Goal: Transaction & Acquisition: Purchase product/service

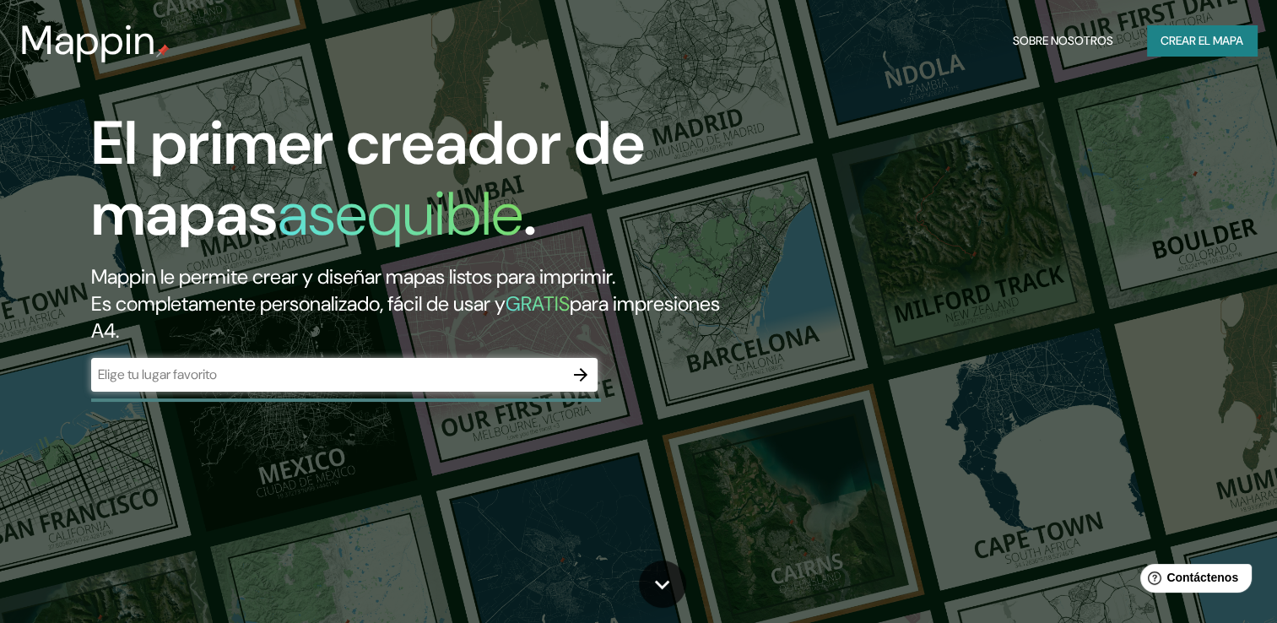
click at [422, 351] on div "El primer creador de mapas asequible . Mappin le permite crear y diseñar mapas …" at bounding box center [410, 258] width 767 height 301
click at [409, 363] on div "​" at bounding box center [344, 375] width 507 height 34
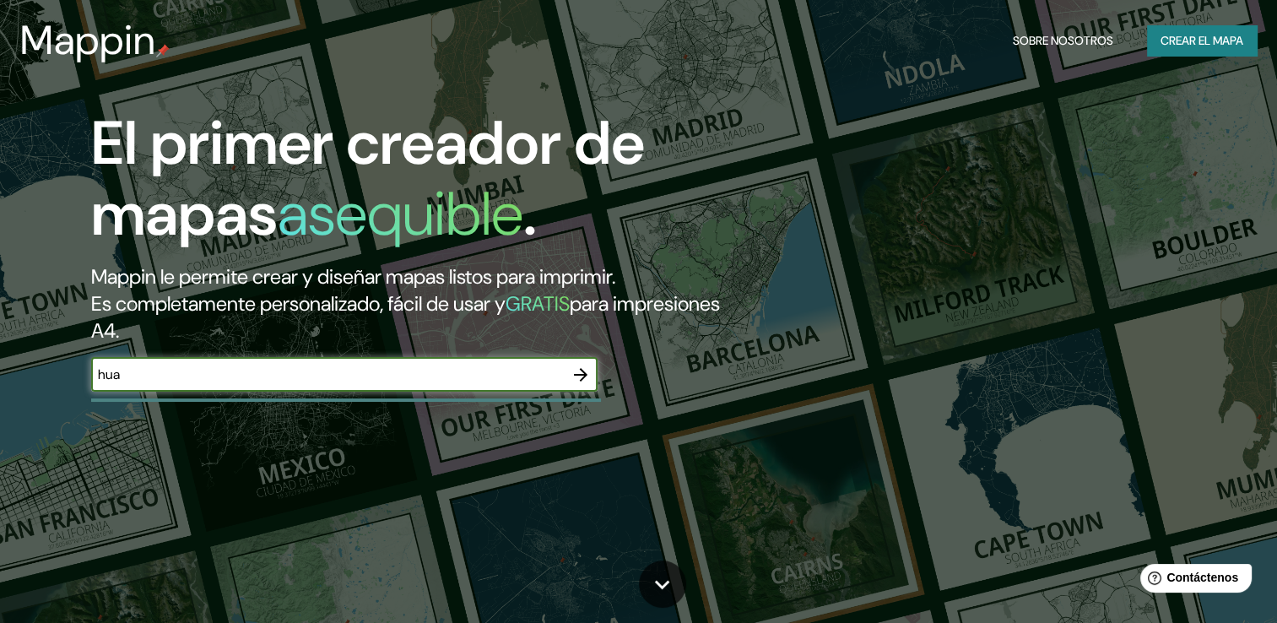
type input "Huauchinango"
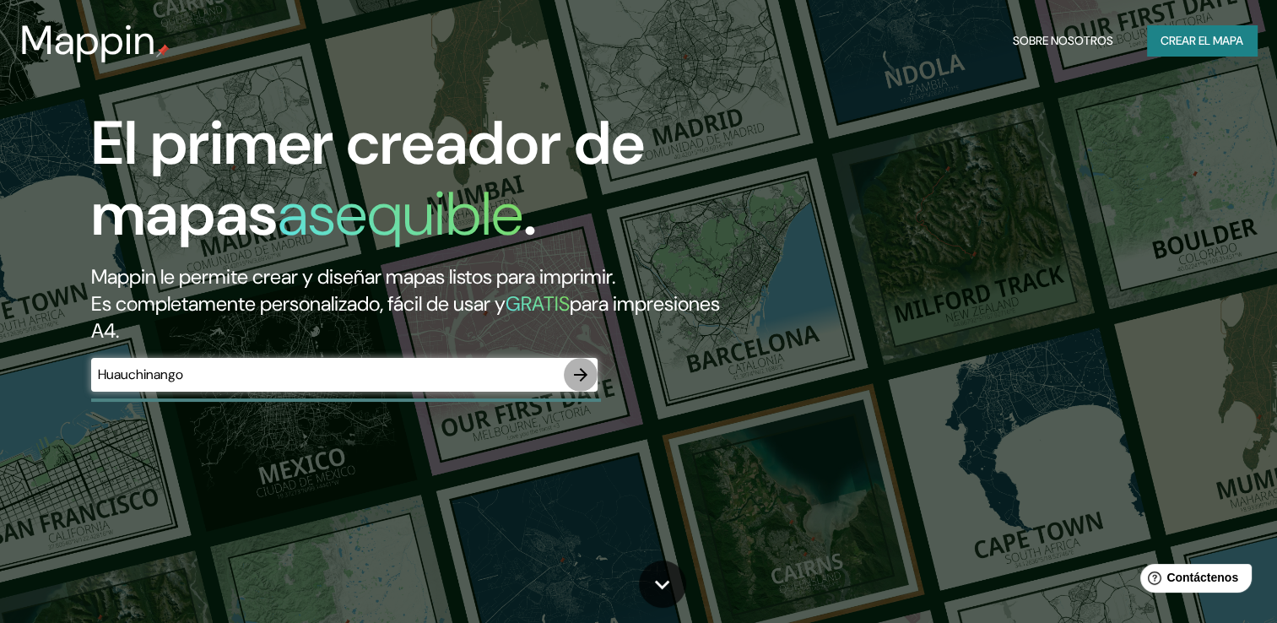
click at [584, 367] on icon "button" at bounding box center [581, 375] width 20 height 20
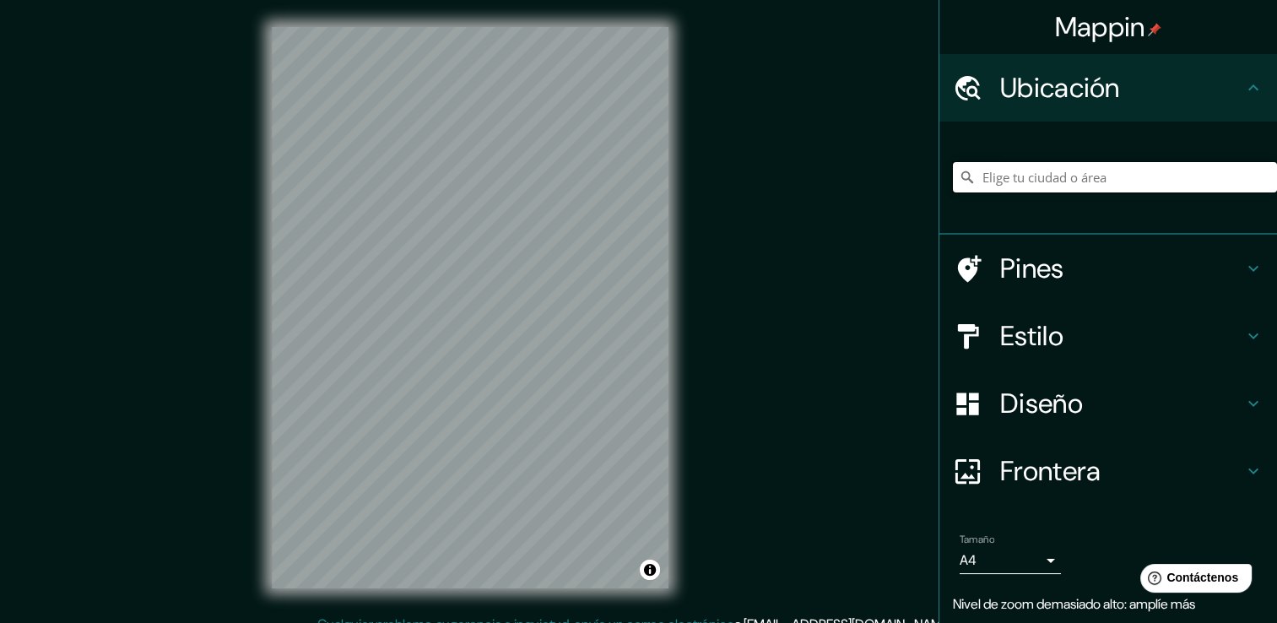
click at [1077, 172] on input "Elige tu ciudad o área" at bounding box center [1115, 177] width 324 height 30
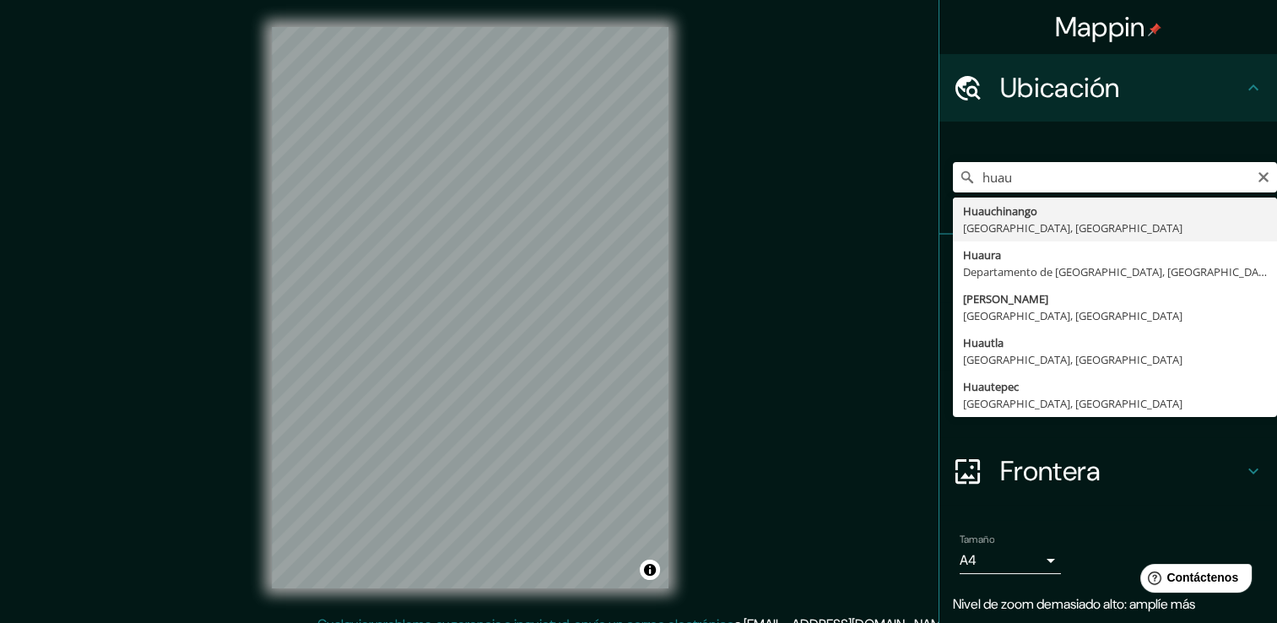
type input "[GEOGRAPHIC_DATA], [GEOGRAPHIC_DATA], [GEOGRAPHIC_DATA]"
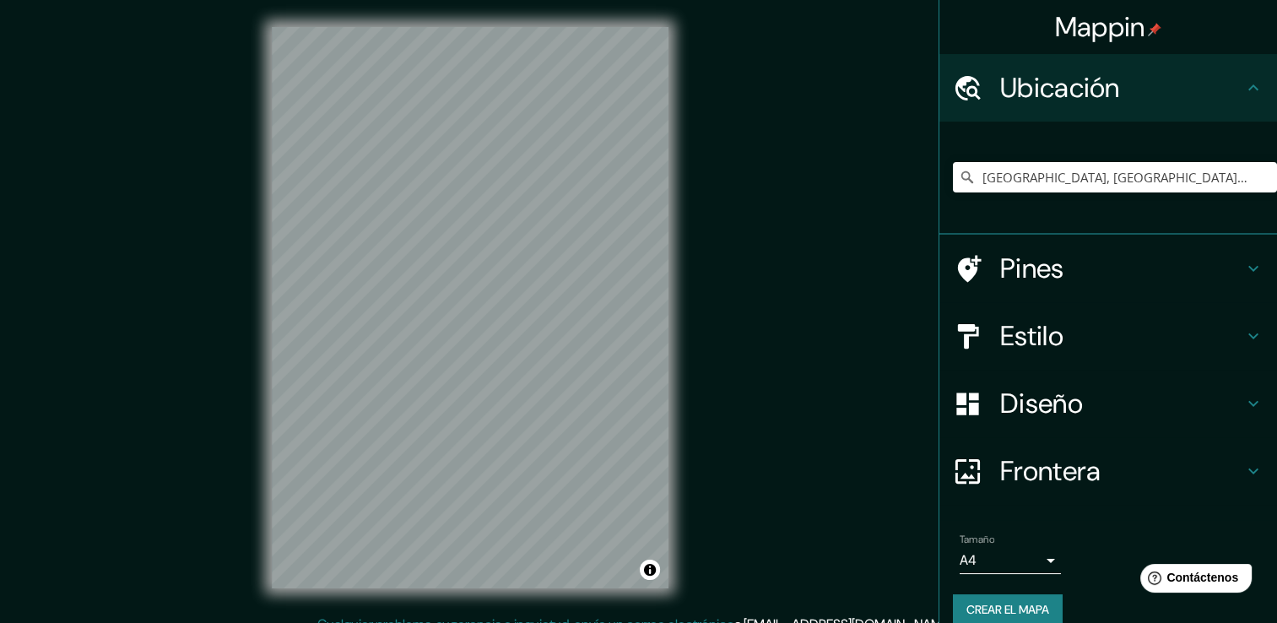
click at [753, 244] on div "Mappin Ubicación [GEOGRAPHIC_DATA], [GEOGRAPHIC_DATA], [GEOGRAPHIC_DATA] [GEOGR…" at bounding box center [638, 321] width 1277 height 642
click at [1244, 271] on icon at bounding box center [1254, 268] width 20 height 20
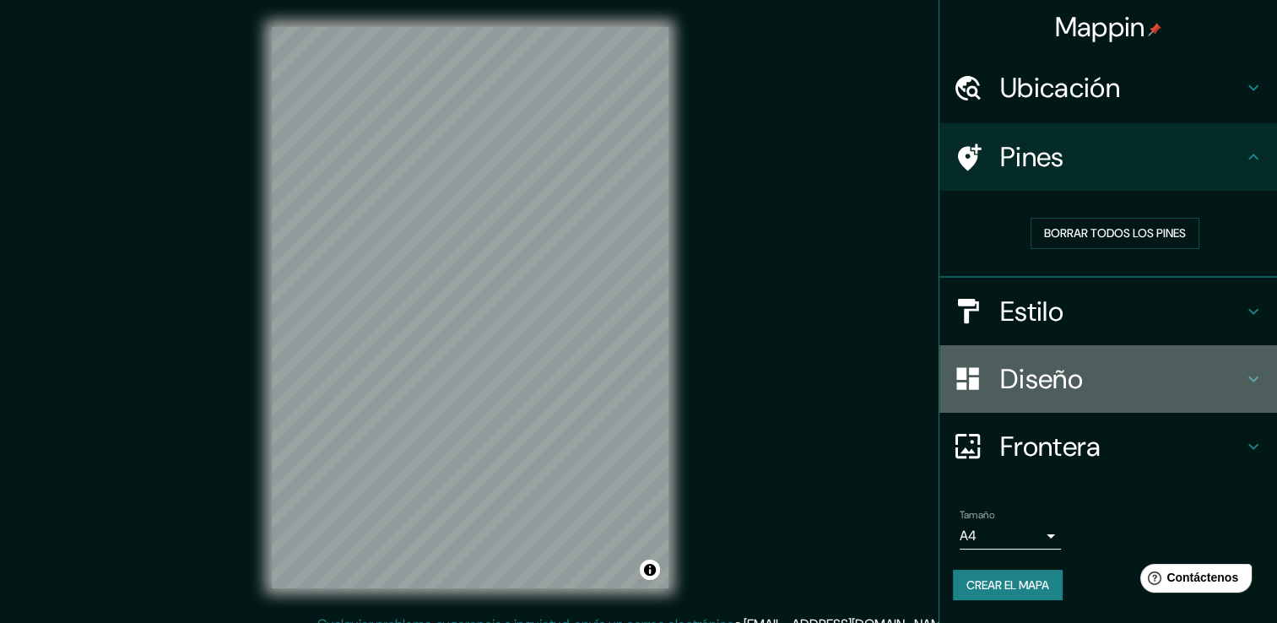
click at [1260, 377] on icon at bounding box center [1254, 379] width 20 height 20
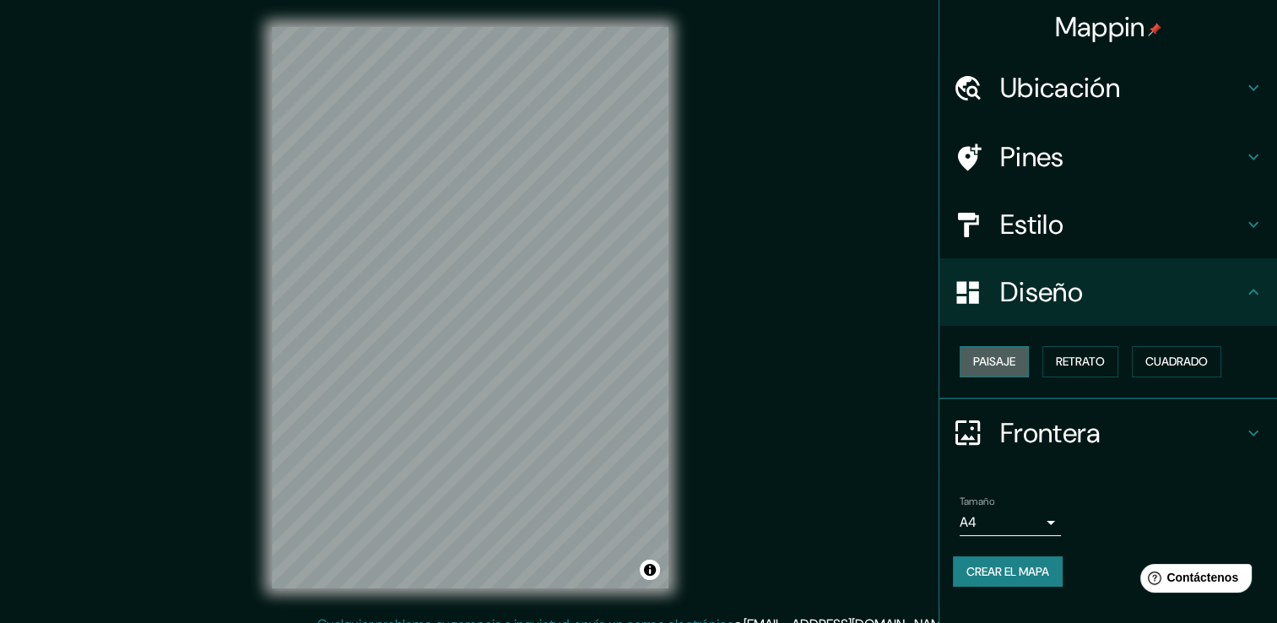
click at [983, 363] on font "Paisaje" at bounding box center [994, 361] width 42 height 21
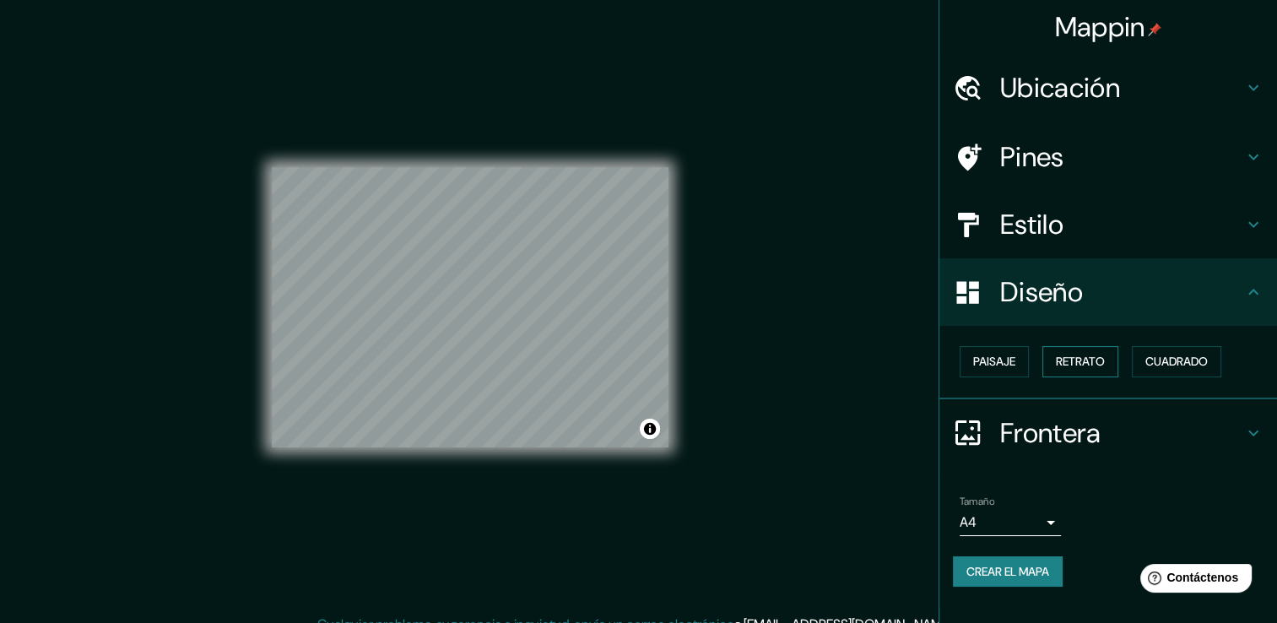
click at [1071, 353] on font "Retrato" at bounding box center [1080, 361] width 49 height 21
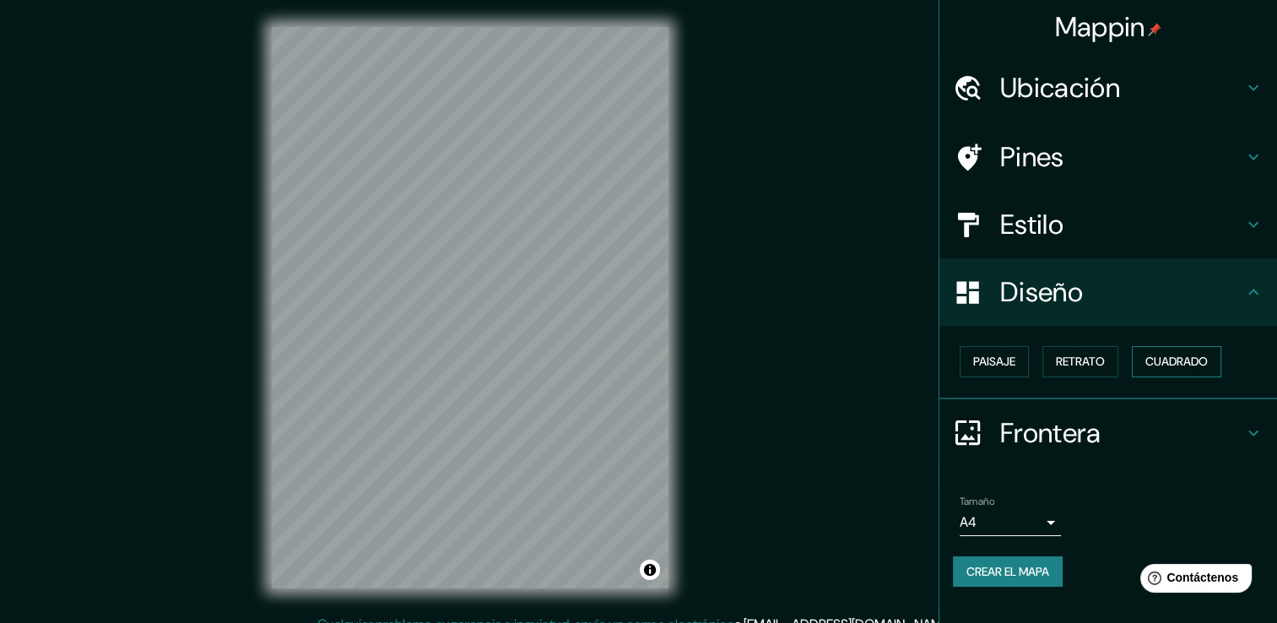
click at [1170, 361] on font "Cuadrado" at bounding box center [1177, 361] width 62 height 21
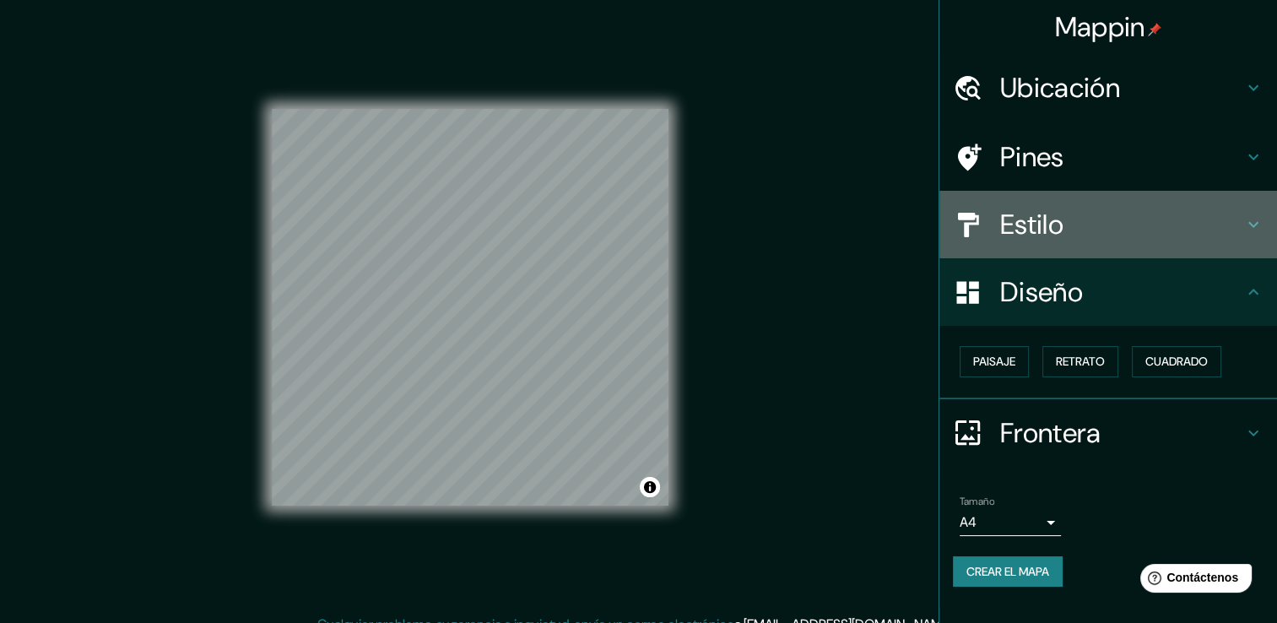
click at [1248, 228] on icon at bounding box center [1254, 224] width 20 height 20
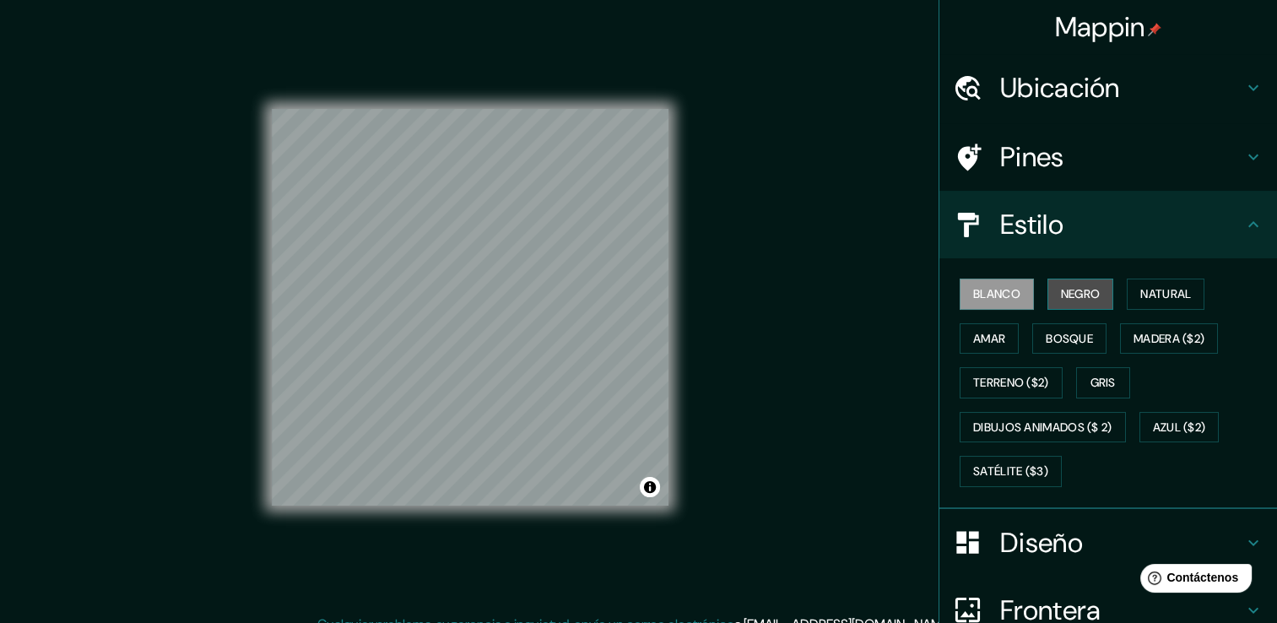
click at [1070, 297] on font "Negro" at bounding box center [1081, 294] width 40 height 21
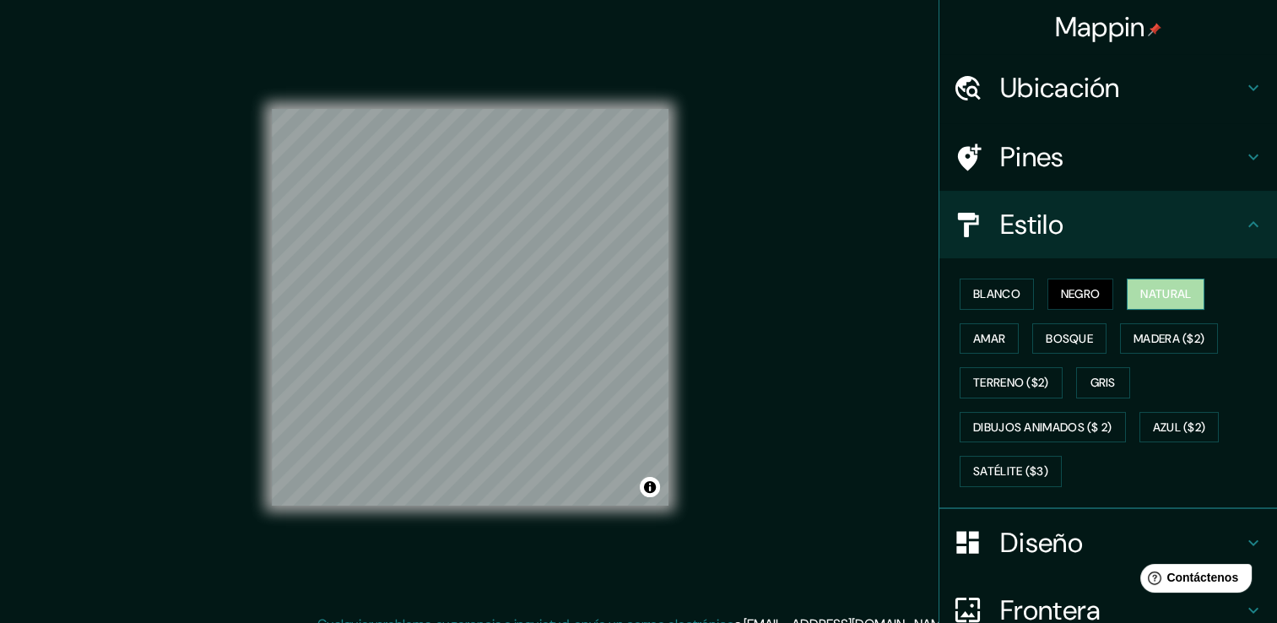
click at [1166, 292] on font "Natural" at bounding box center [1166, 294] width 51 height 21
click at [984, 328] on font "Amar" at bounding box center [989, 338] width 32 height 21
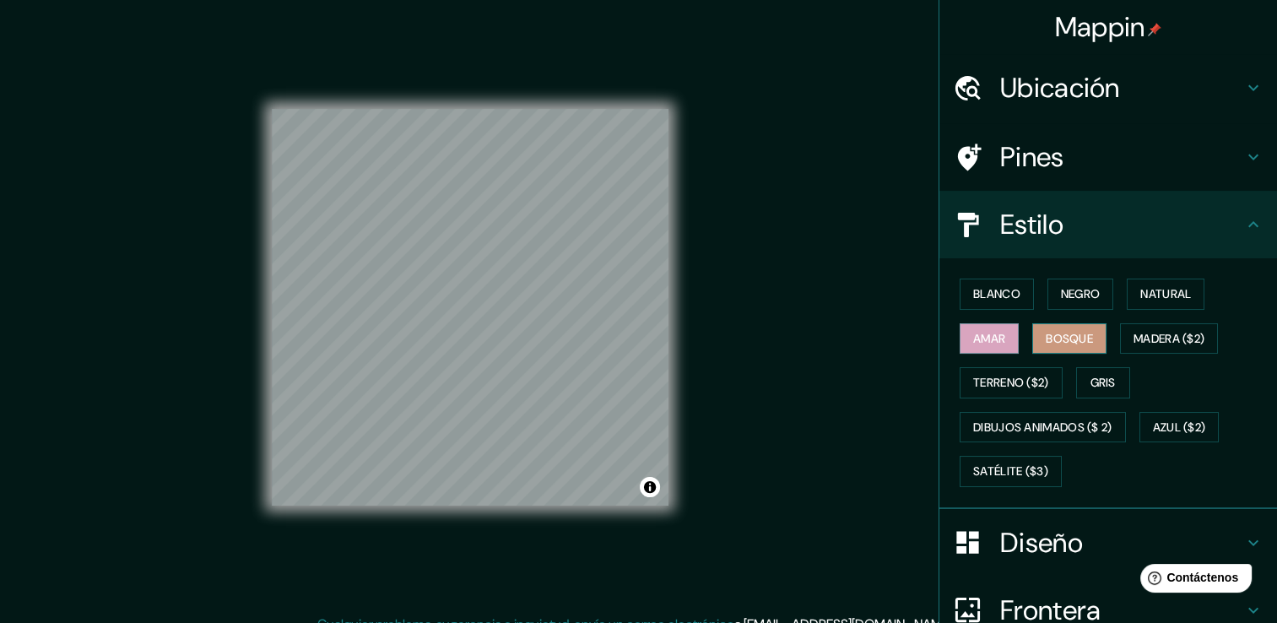
click at [1060, 333] on font "Bosque" at bounding box center [1069, 338] width 47 height 21
click at [1174, 329] on font "Madera ($2)" at bounding box center [1169, 338] width 71 height 21
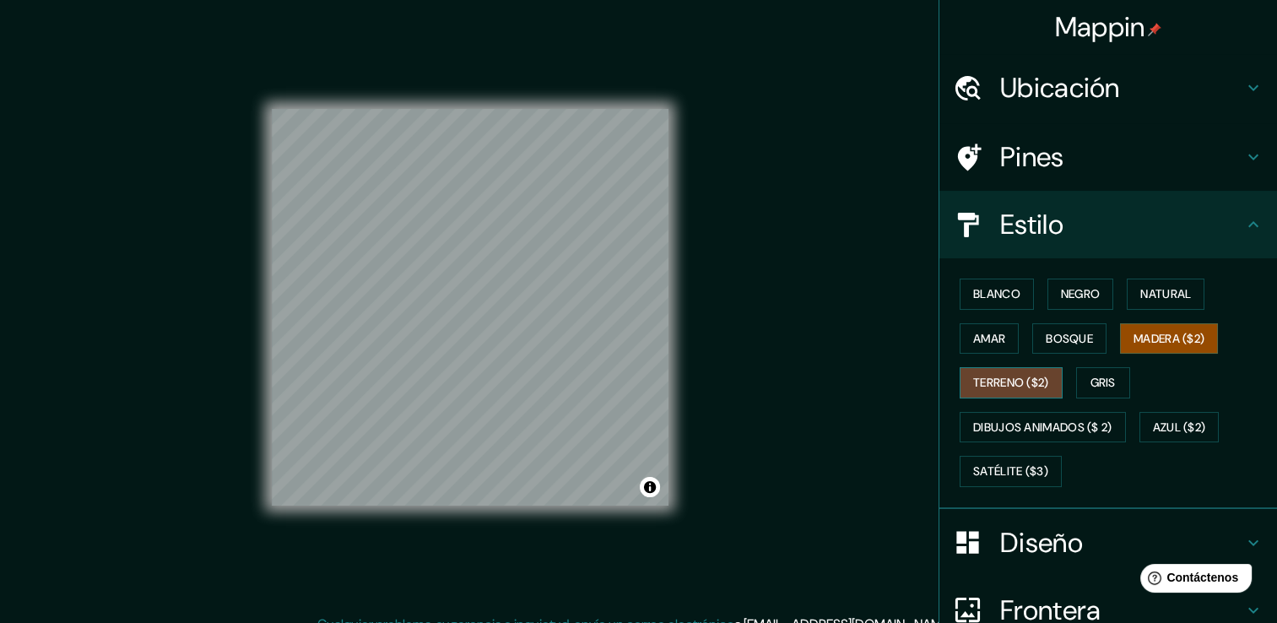
click at [1004, 372] on font "Terreno ($2)" at bounding box center [1011, 382] width 76 height 21
click at [1117, 370] on button "Gris" at bounding box center [1103, 382] width 54 height 31
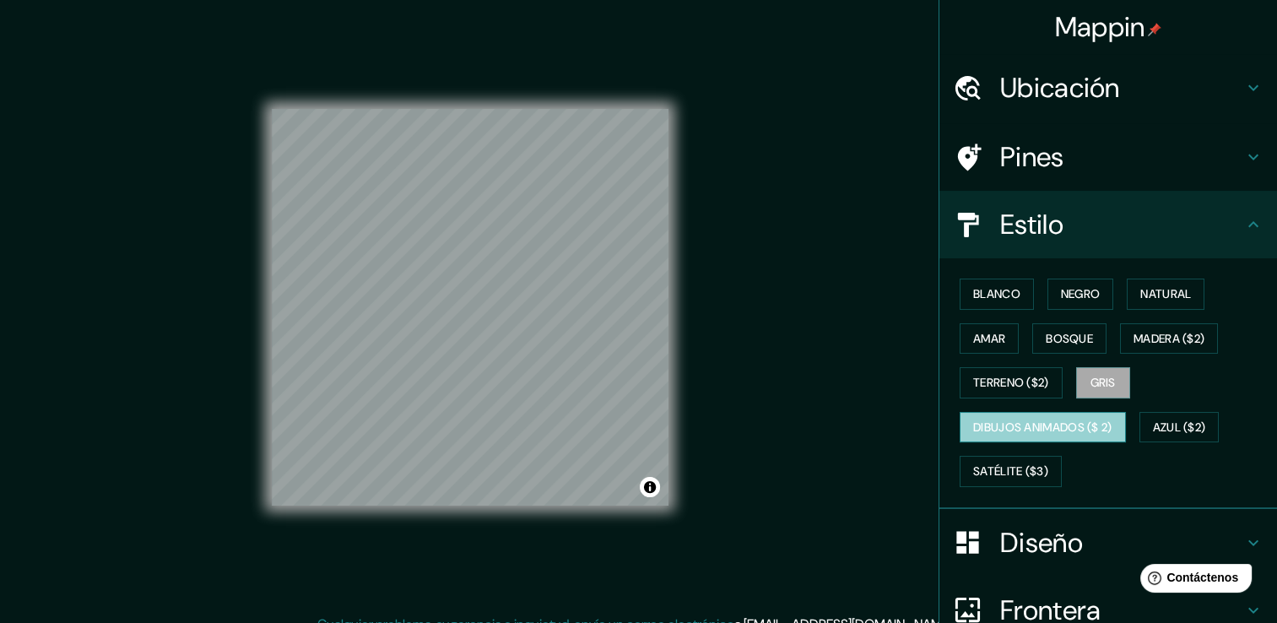
click at [1018, 419] on font "Dibujos animados ($ 2)" at bounding box center [1042, 427] width 139 height 21
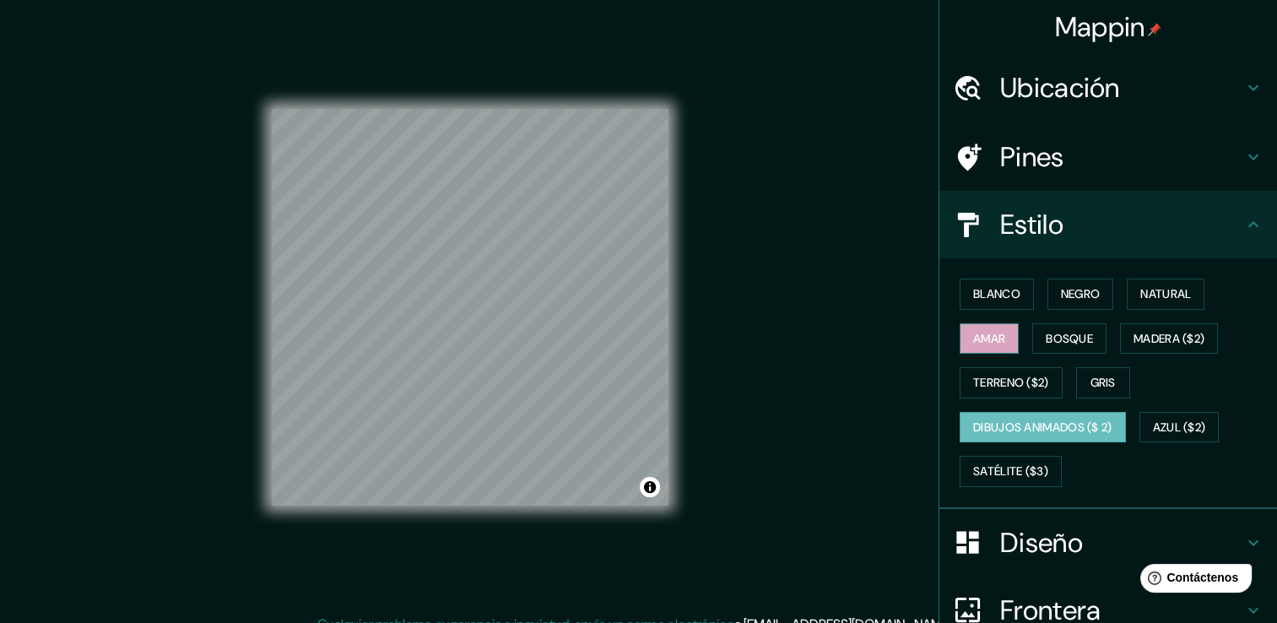
click at [986, 343] on font "Amar" at bounding box center [989, 338] width 32 height 21
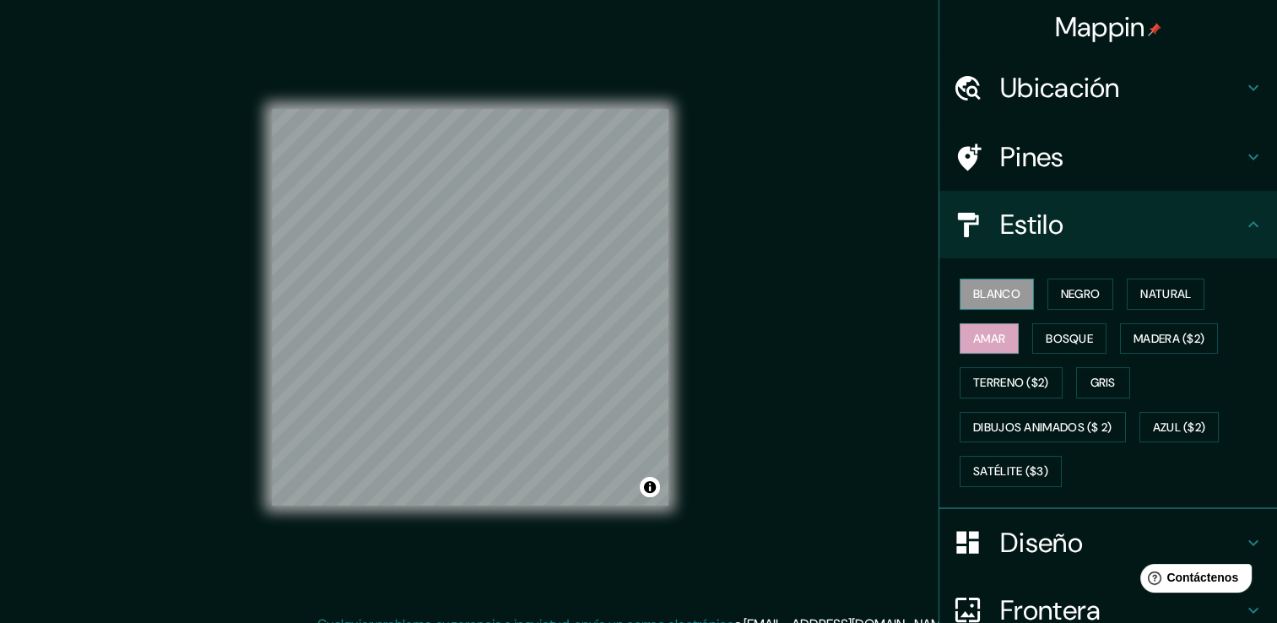
click at [973, 293] on font "Blanco" at bounding box center [996, 294] width 47 height 21
click at [1061, 296] on font "Negro" at bounding box center [1081, 294] width 40 height 21
click at [980, 350] on button "Amar" at bounding box center [989, 338] width 59 height 31
click at [1091, 293] on font "Negro" at bounding box center [1081, 294] width 40 height 21
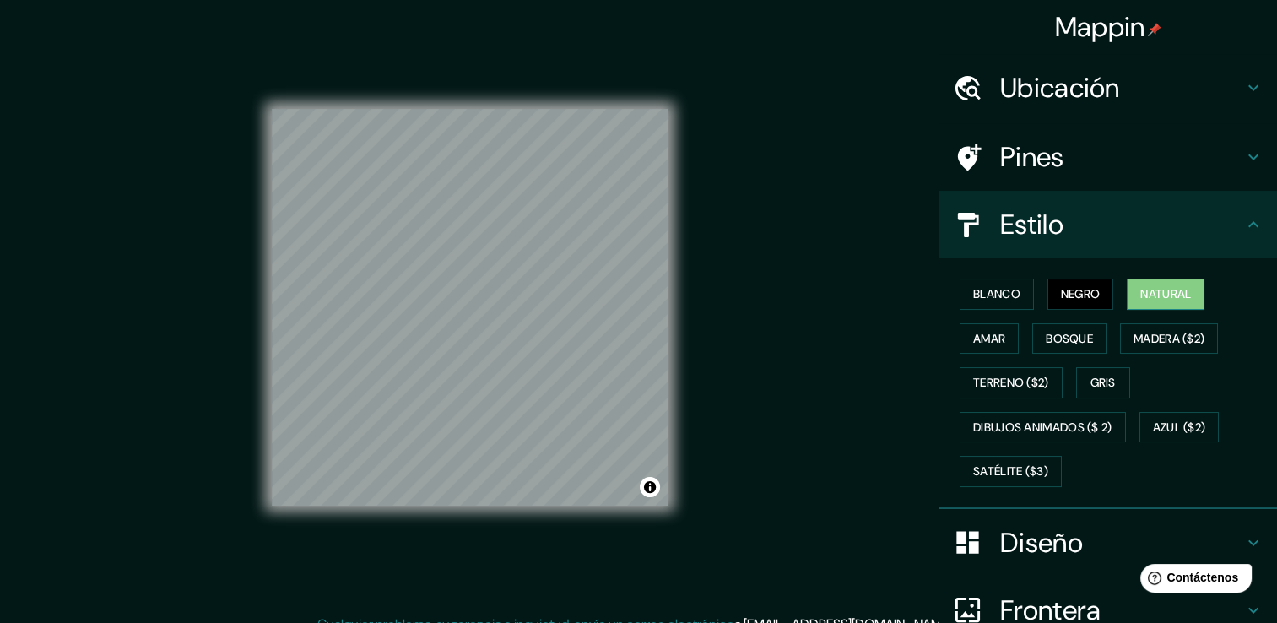
click at [1147, 289] on font "Natural" at bounding box center [1166, 294] width 51 height 21
click at [982, 293] on font "Blanco" at bounding box center [996, 294] width 47 height 21
click at [1145, 287] on font "Natural" at bounding box center [1166, 294] width 51 height 21
click at [1050, 144] on h4 "Pines" at bounding box center [1122, 157] width 243 height 34
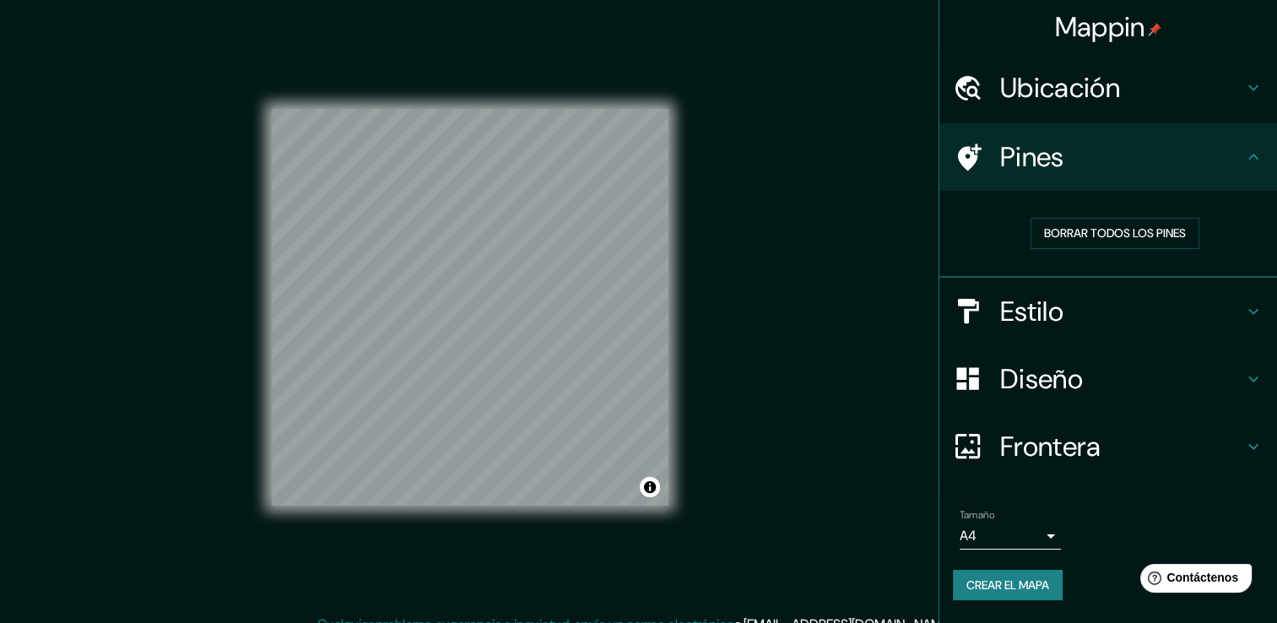
click at [1129, 171] on h4 "Pines" at bounding box center [1122, 157] width 243 height 34
click at [1108, 100] on h4 "Ubicación" at bounding box center [1122, 88] width 243 height 34
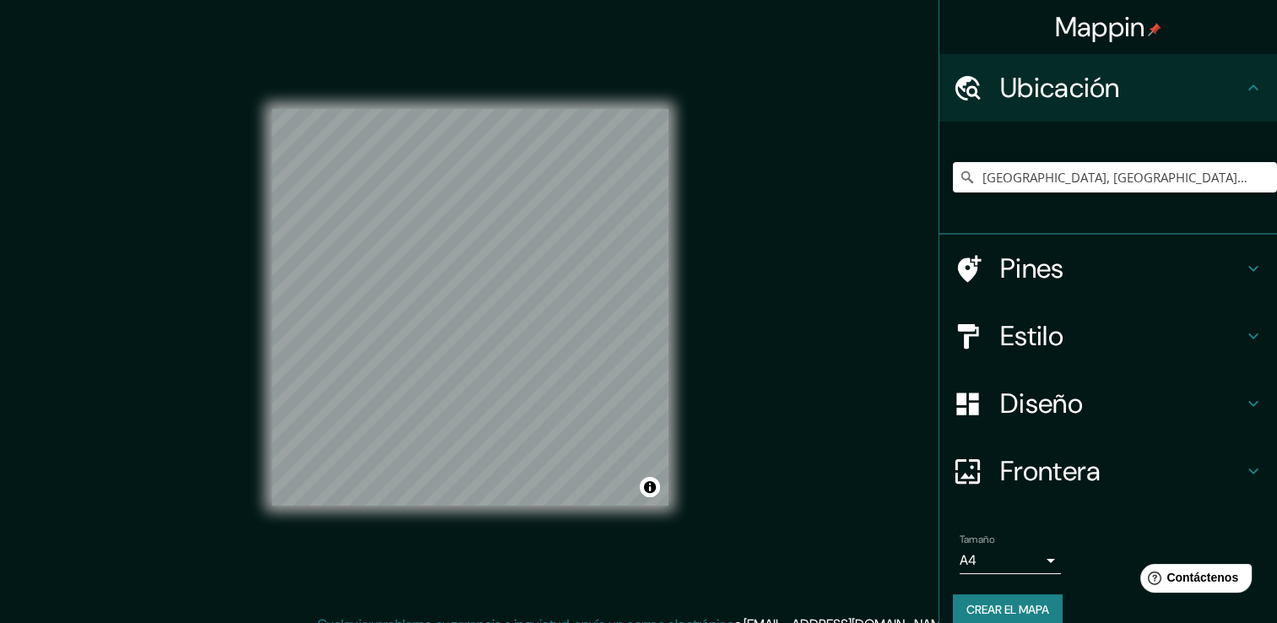
click at [1108, 100] on h4 "Ubicación" at bounding box center [1122, 88] width 243 height 34
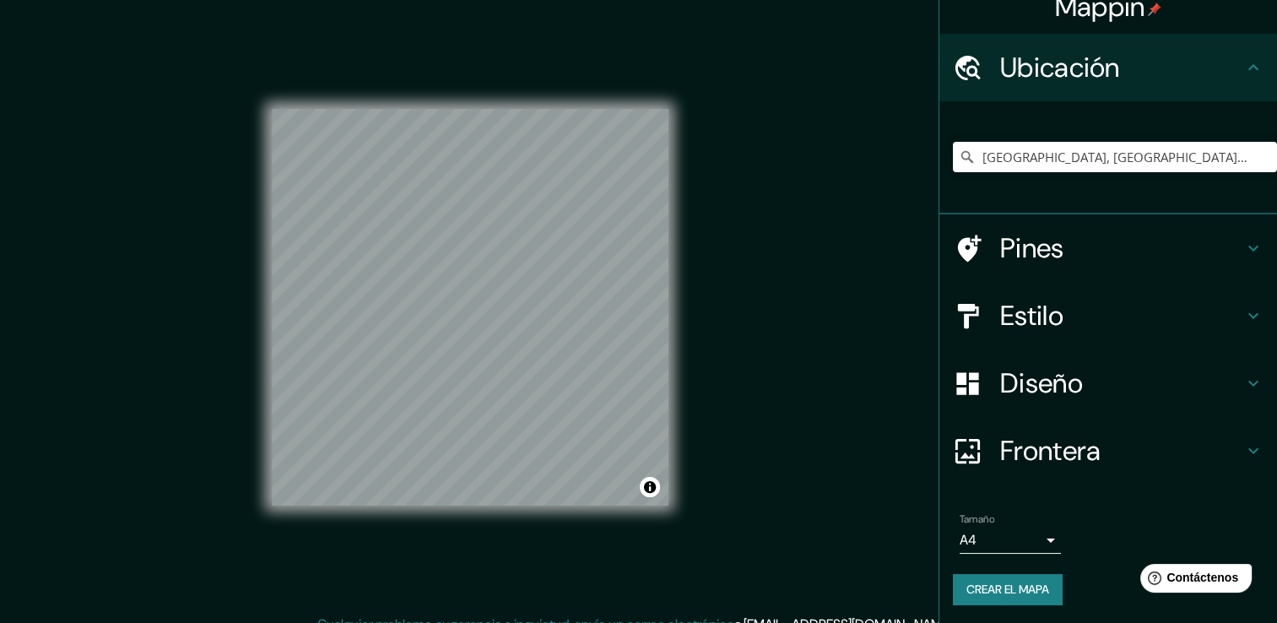
scroll to position [21, 0]
click at [1020, 536] on body "Mappin Ubicación [GEOGRAPHIC_DATA], [GEOGRAPHIC_DATA], [GEOGRAPHIC_DATA] [GEOGR…" at bounding box center [638, 311] width 1277 height 623
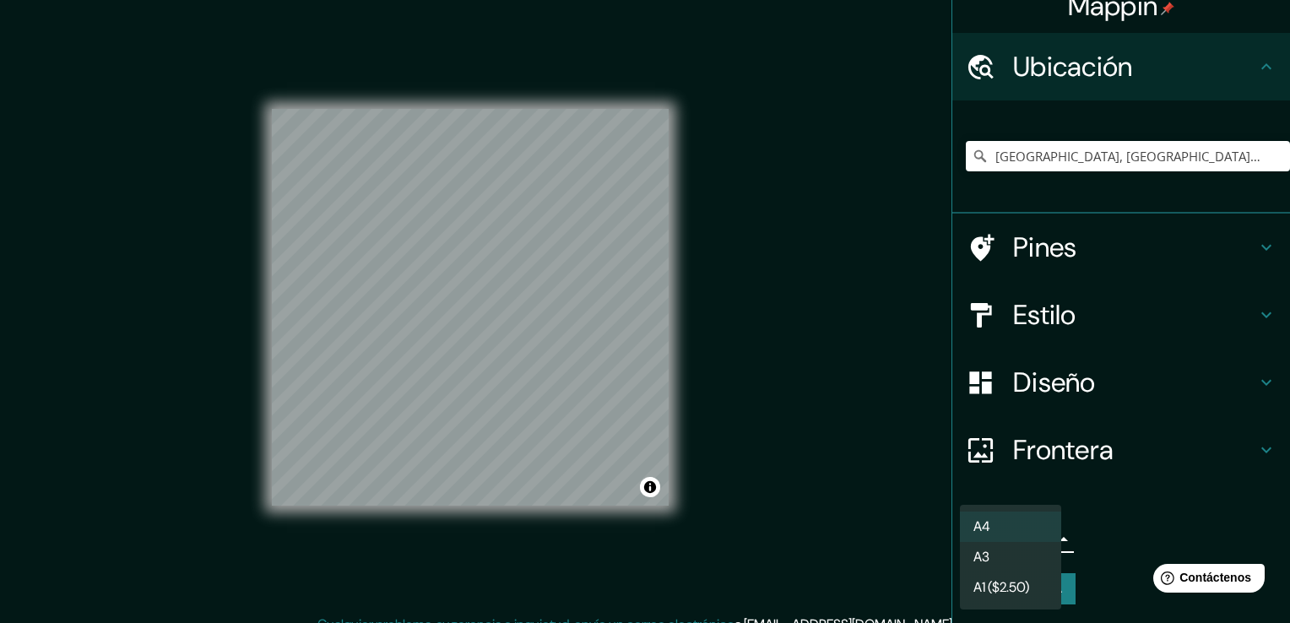
click at [1020, 524] on li "A4" at bounding box center [1010, 527] width 101 height 30
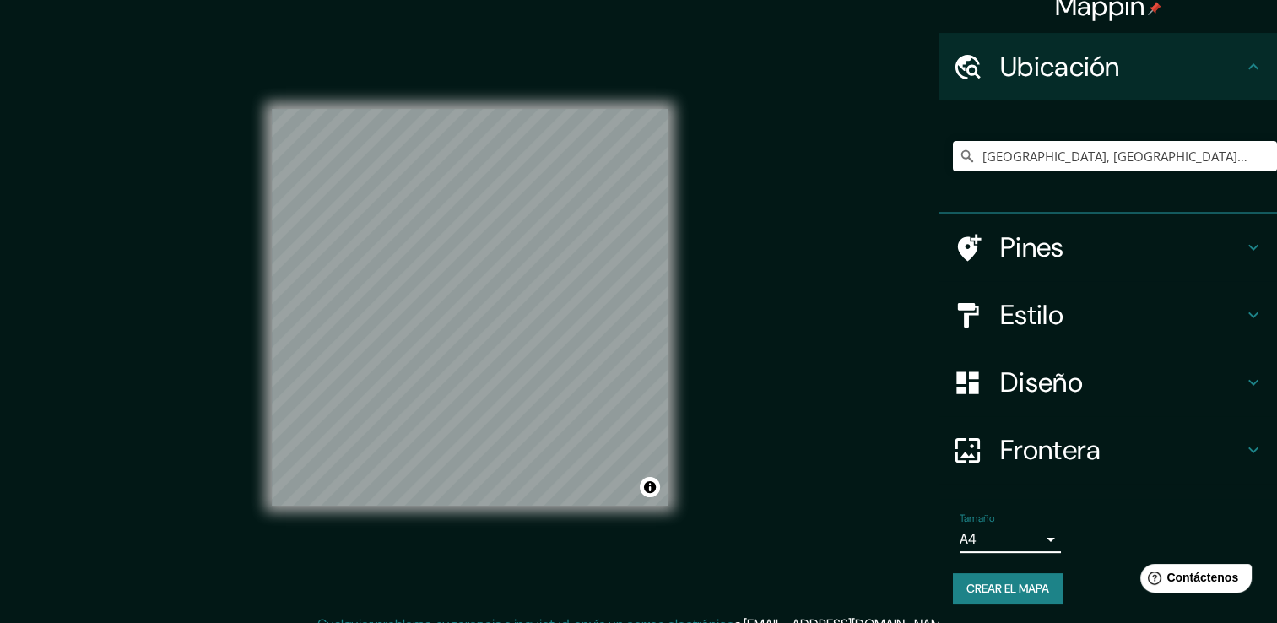
click at [998, 585] on font "Crear el mapa" at bounding box center [1008, 588] width 83 height 21
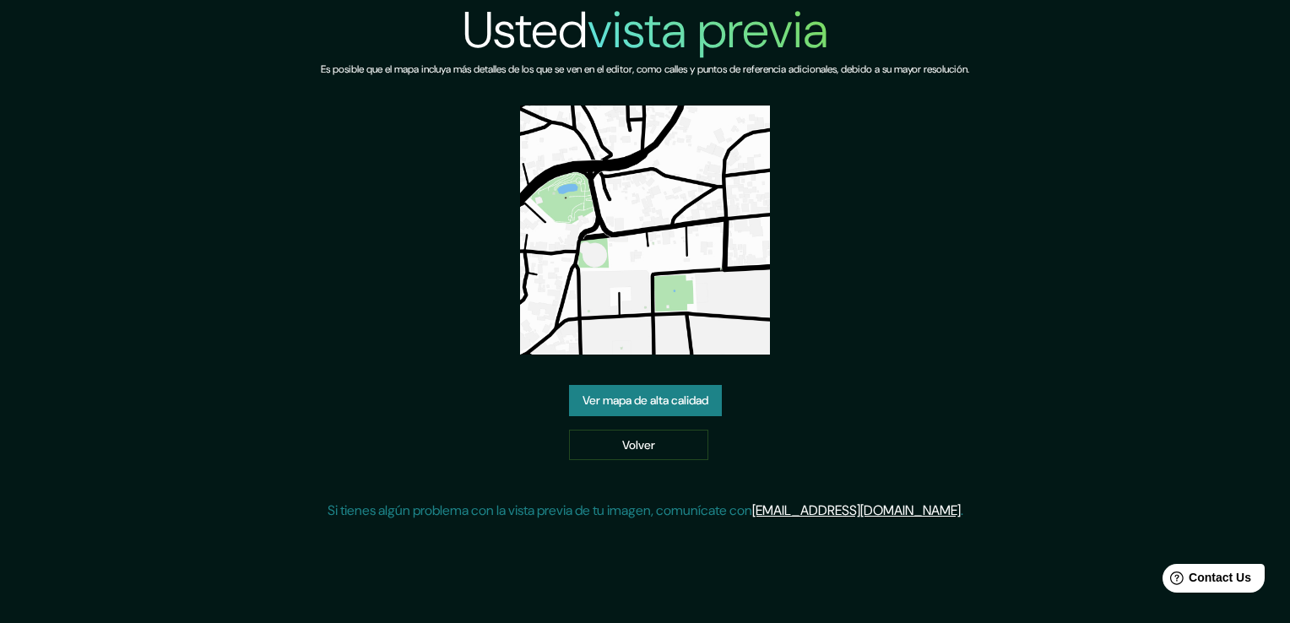
click at [657, 400] on link "Ver mapa de alta calidad" at bounding box center [645, 400] width 153 height 31
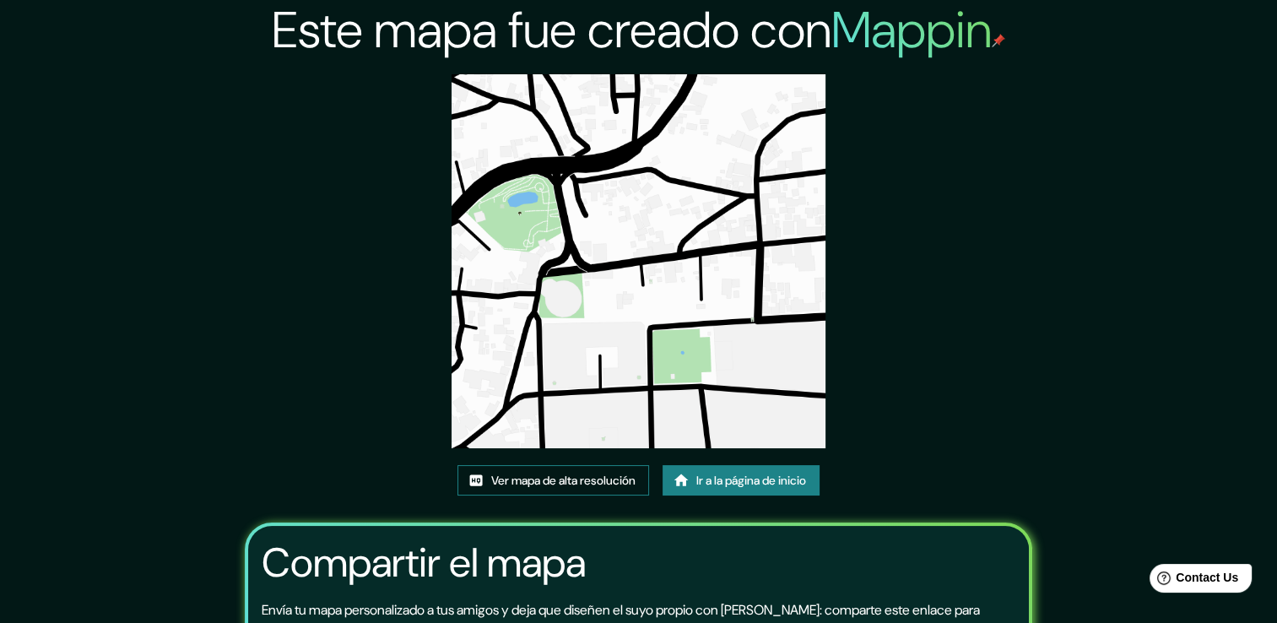
click at [561, 482] on font "Ver mapa de alta resolución" at bounding box center [563, 480] width 144 height 21
